Goal: Task Accomplishment & Management: Manage account settings

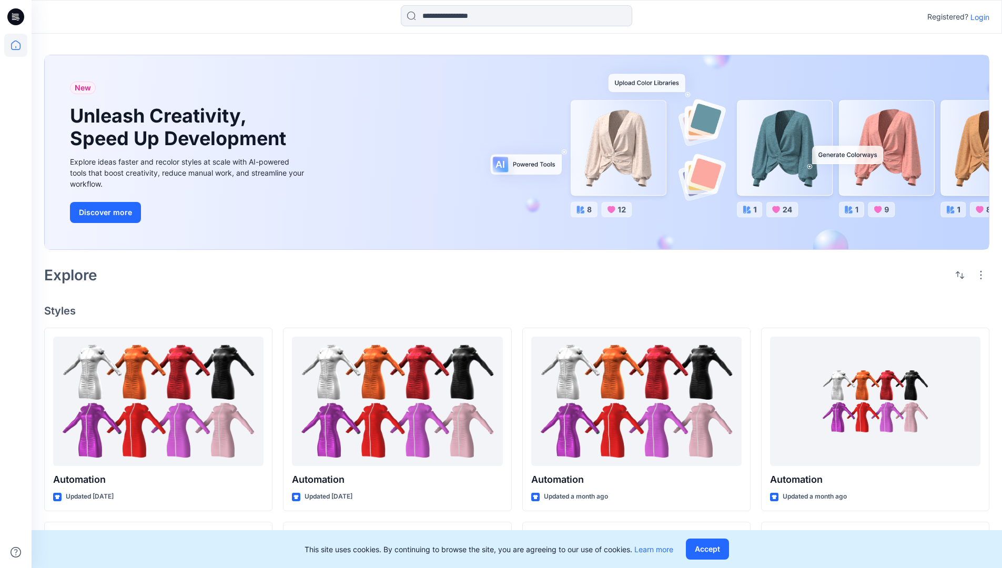
click at [977, 17] on p "Login" at bounding box center [980, 17] width 19 height 11
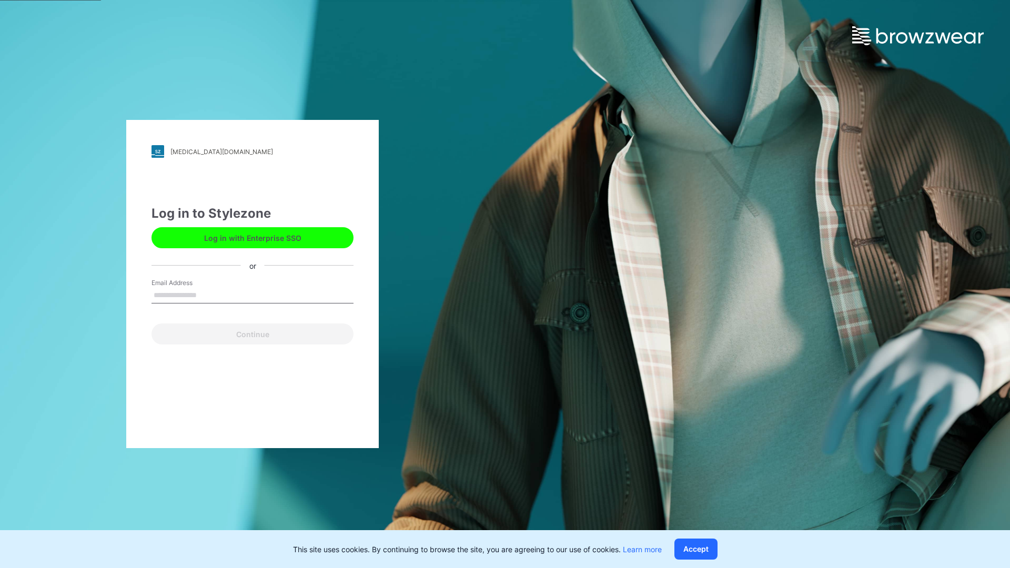
click at [208, 295] on input "Email Address" at bounding box center [252, 296] width 202 height 16
type input "**********"
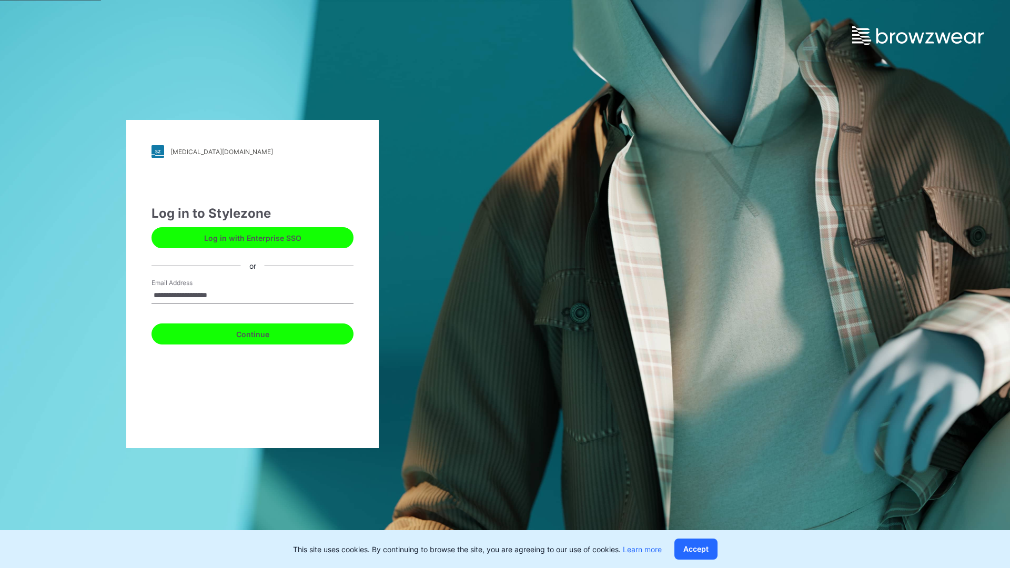
click at [264, 332] on button "Continue" at bounding box center [252, 334] width 202 height 21
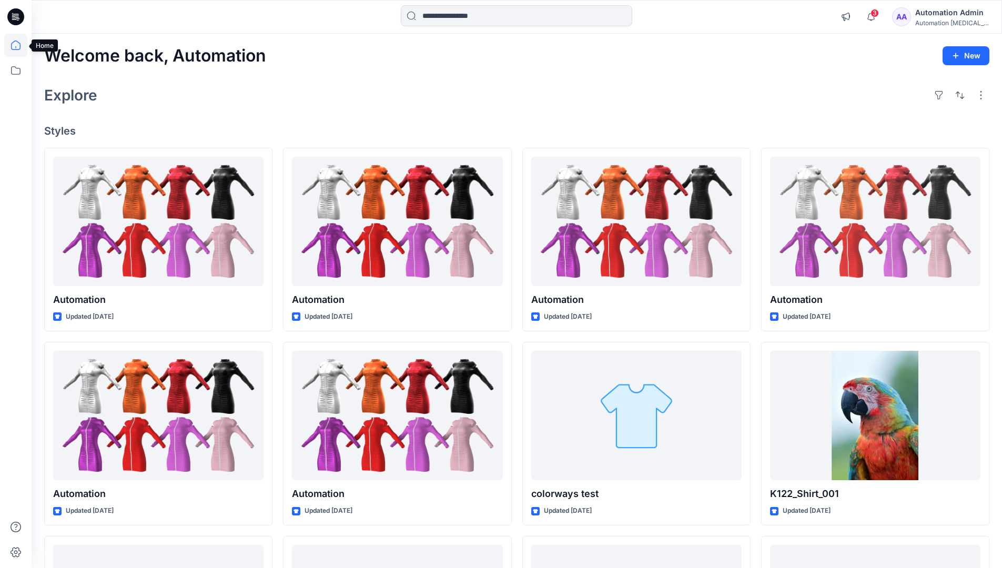
click at [20, 45] on icon at bounding box center [15, 45] width 9 height 9
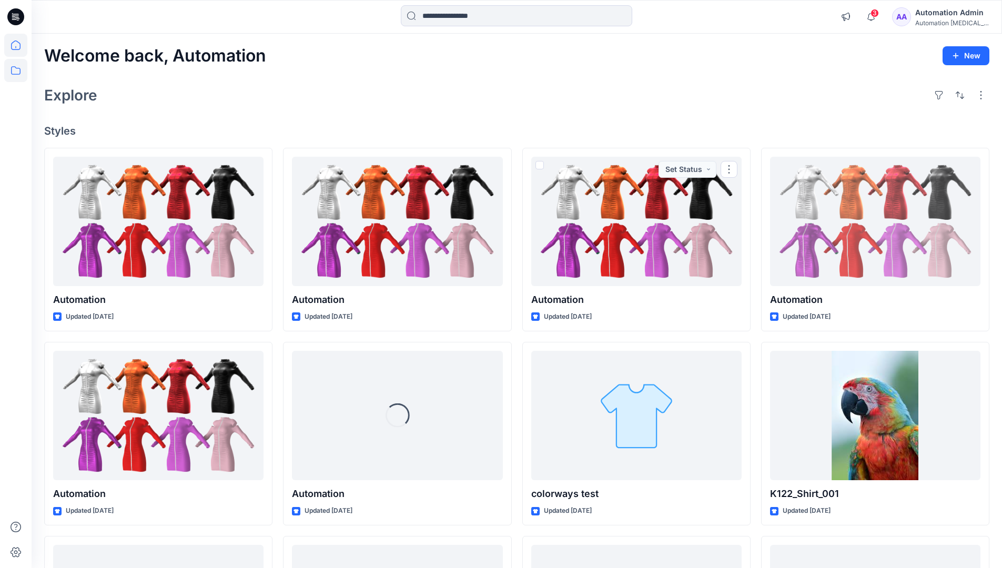
click at [19, 69] on icon at bounding box center [15, 70] width 23 height 23
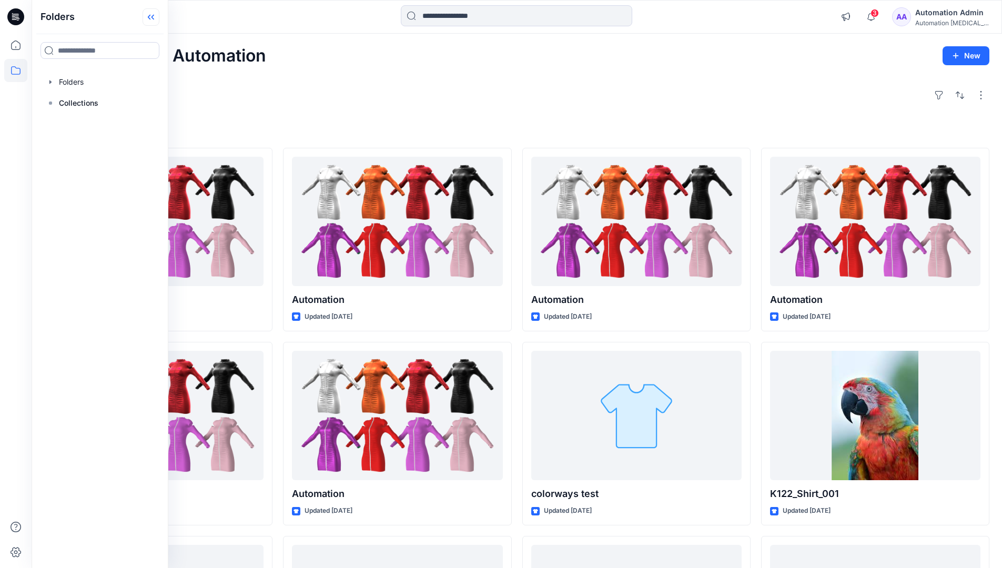
click at [153, 19] on icon at bounding box center [151, 16] width 17 height 17
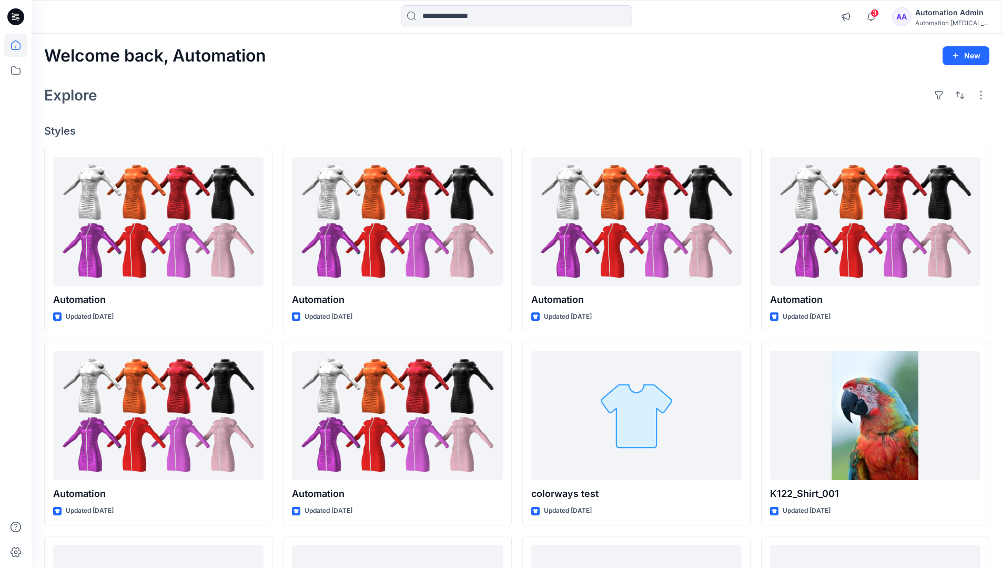
click at [949, 17] on div "Automation Admin" at bounding box center [952, 12] width 74 height 13
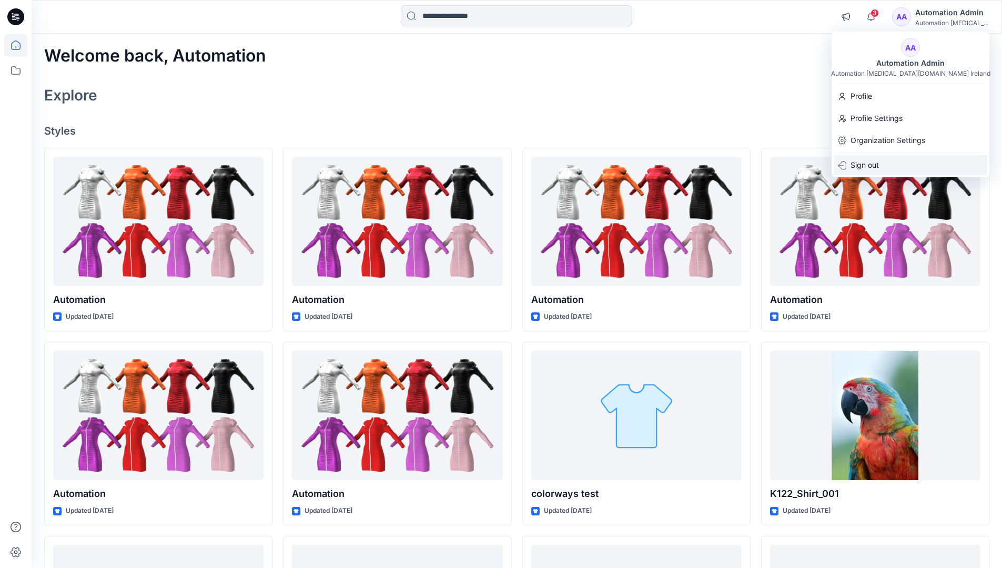
click at [858, 166] on p "Sign out" at bounding box center [865, 165] width 28 height 20
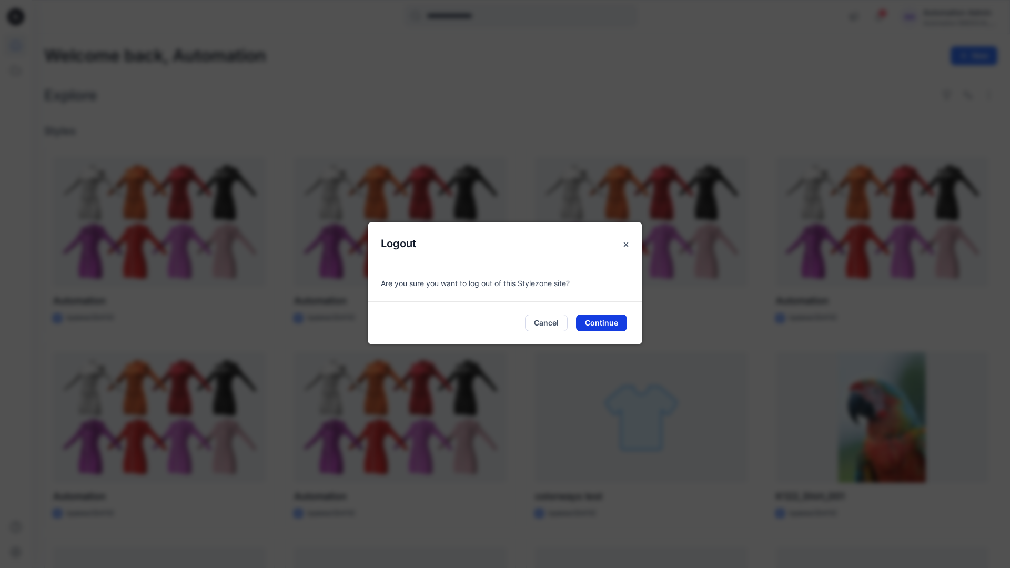
click at [583, 325] on button "Continue" at bounding box center [601, 323] width 51 height 17
